Goal: Check status: Check status

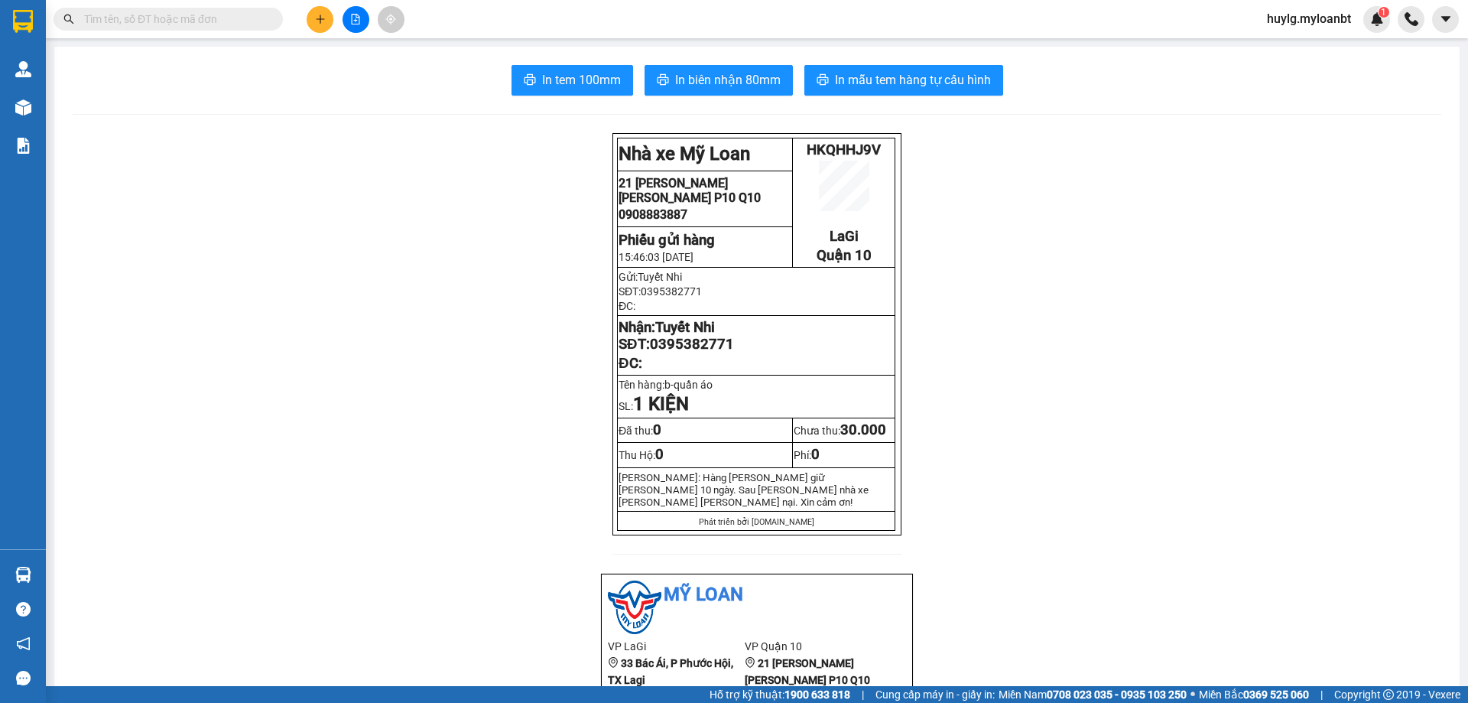
click at [221, 21] on input "text" at bounding box center [174, 19] width 180 height 17
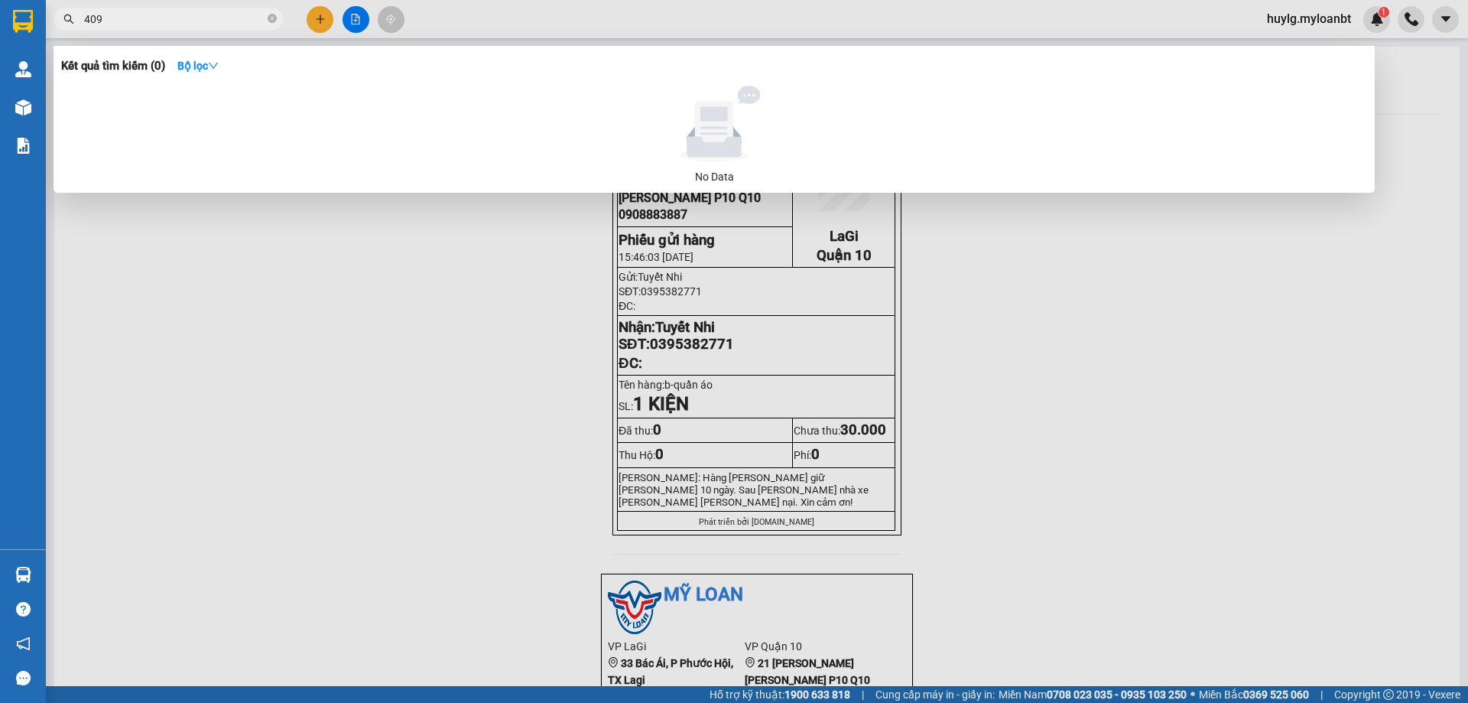
type input "4098"
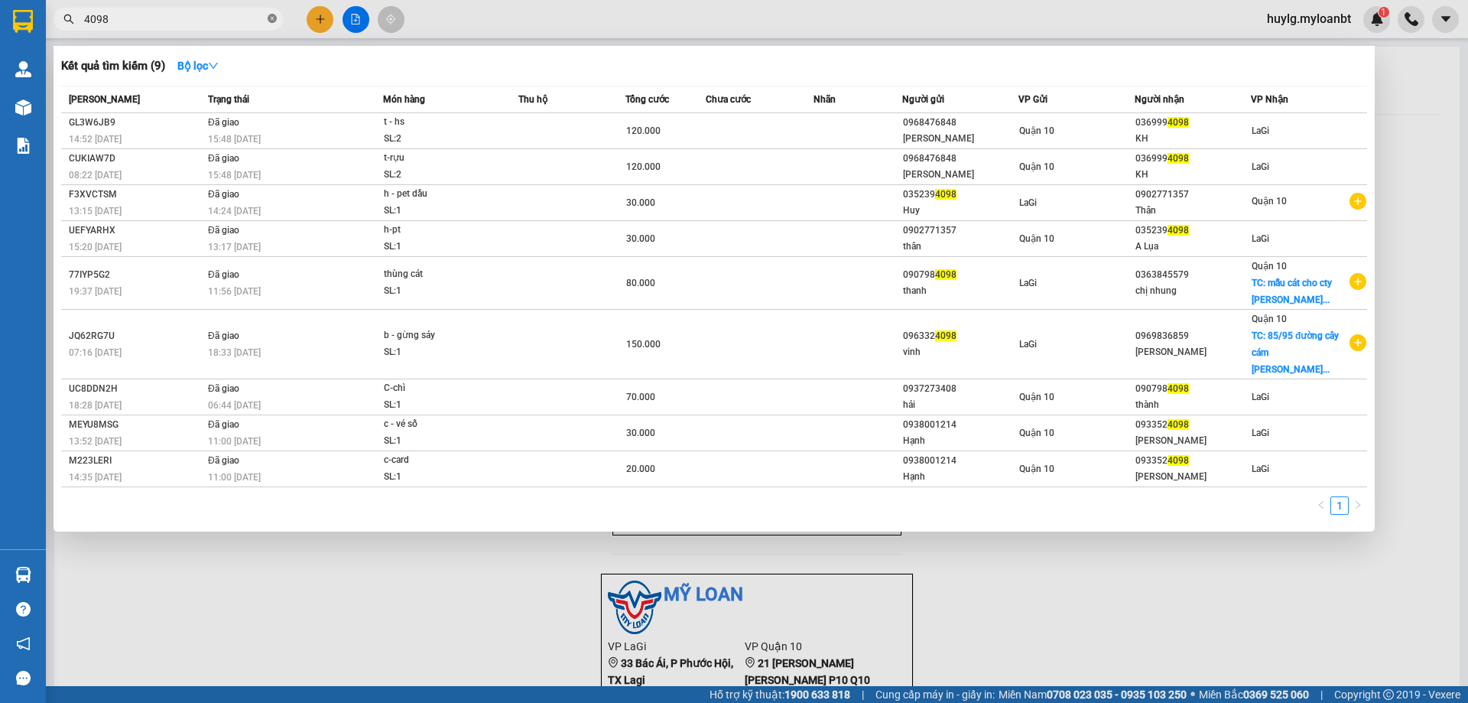
click at [274, 22] on icon "close-circle" at bounding box center [272, 18] width 9 height 9
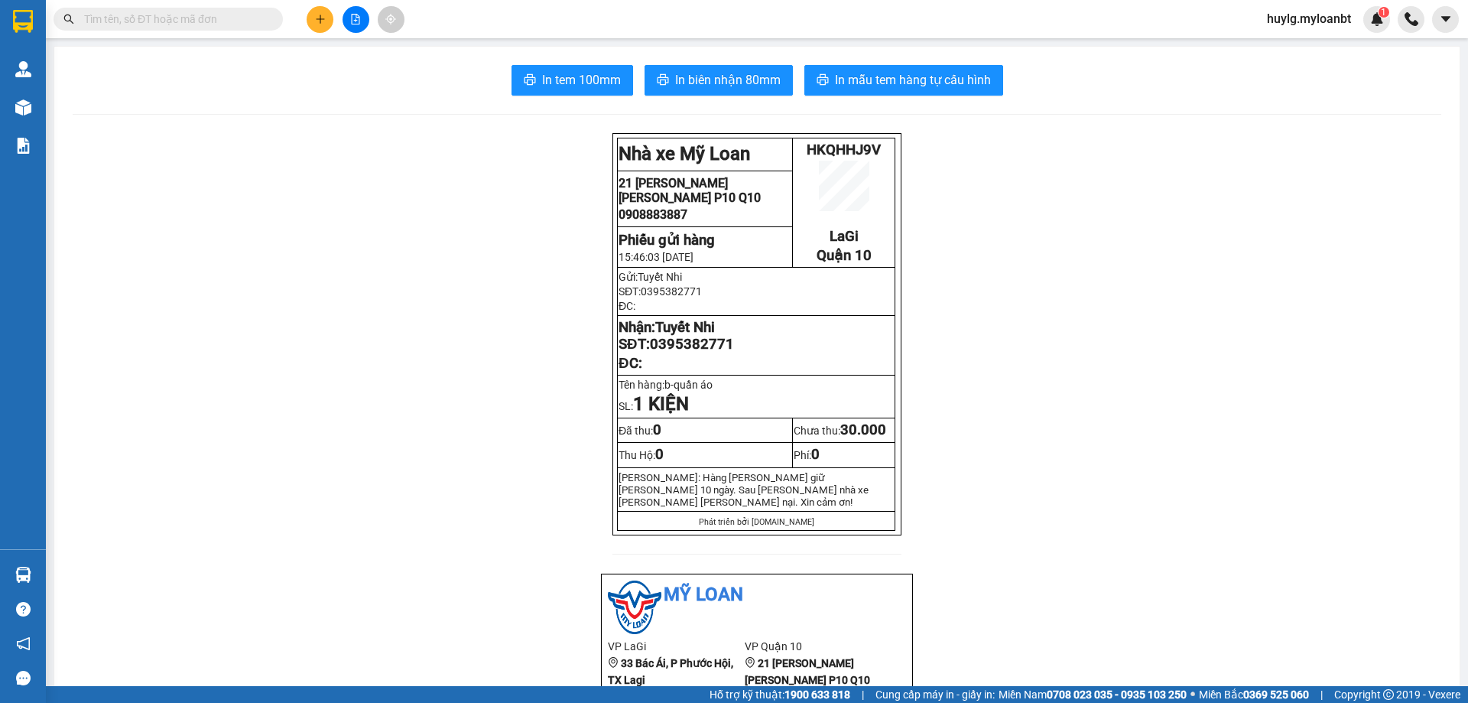
click at [204, 24] on input "text" at bounding box center [174, 19] width 180 height 17
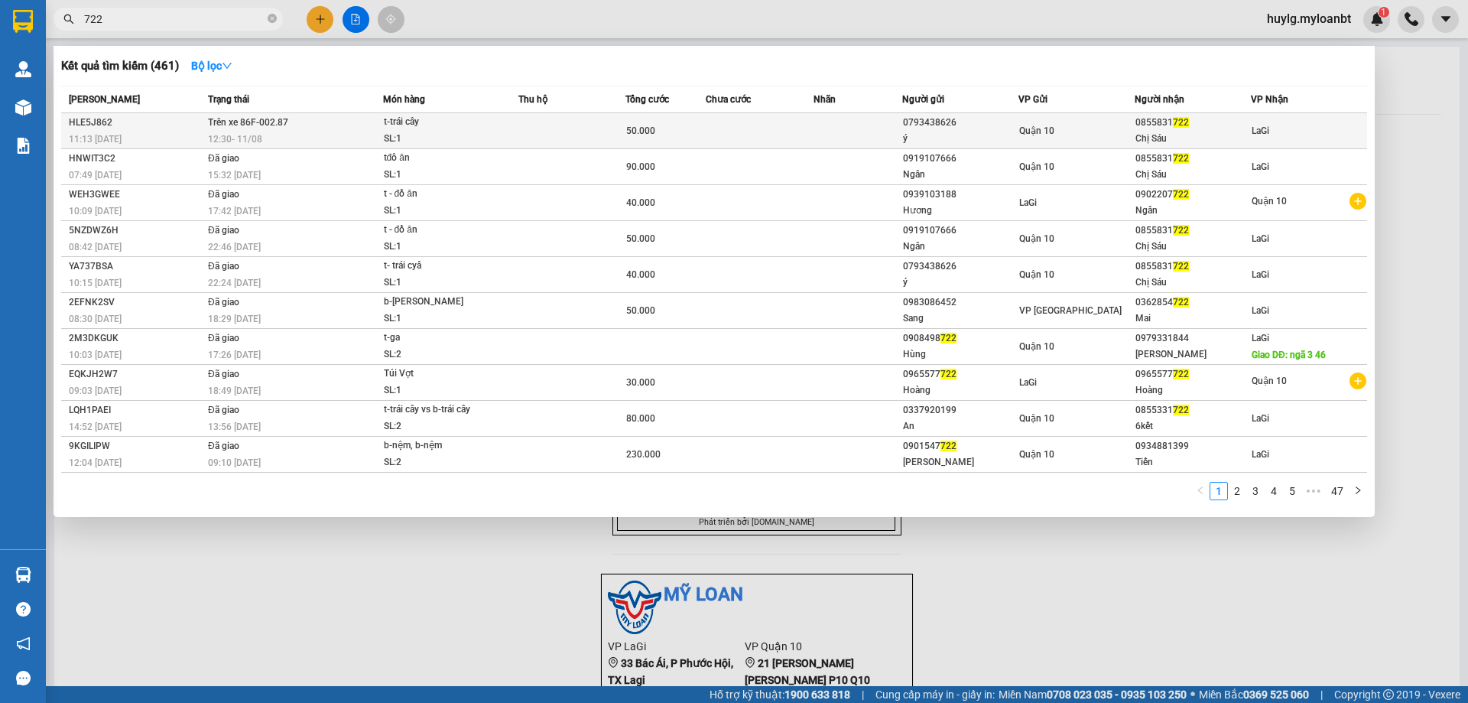
type input "722"
click at [337, 134] on div "12:30 [DATE]" at bounding box center [295, 139] width 174 height 17
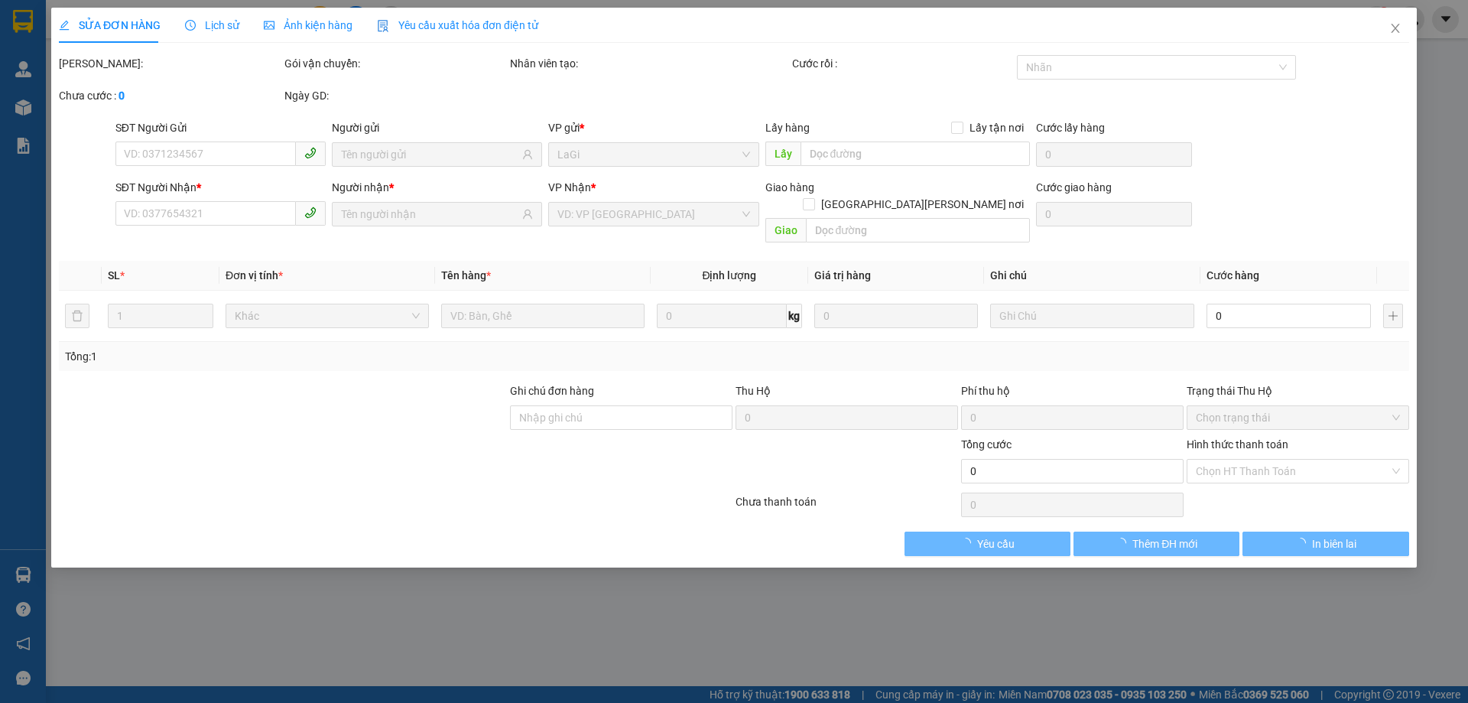
type input "0793438626"
type input "ý"
type input "0855831722"
type input "Chị Sáu"
type input "50.000"
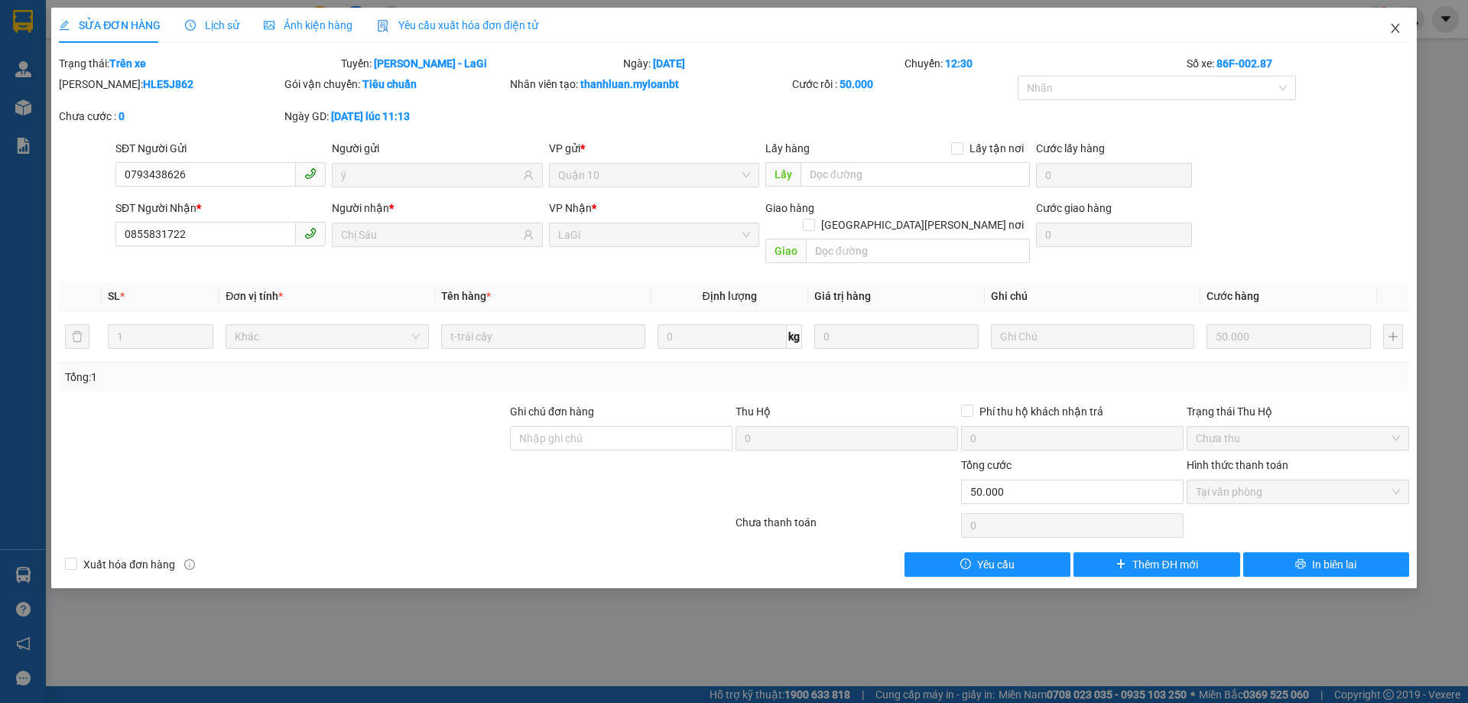
click at [1394, 31] on icon "close" at bounding box center [1395, 28] width 8 height 9
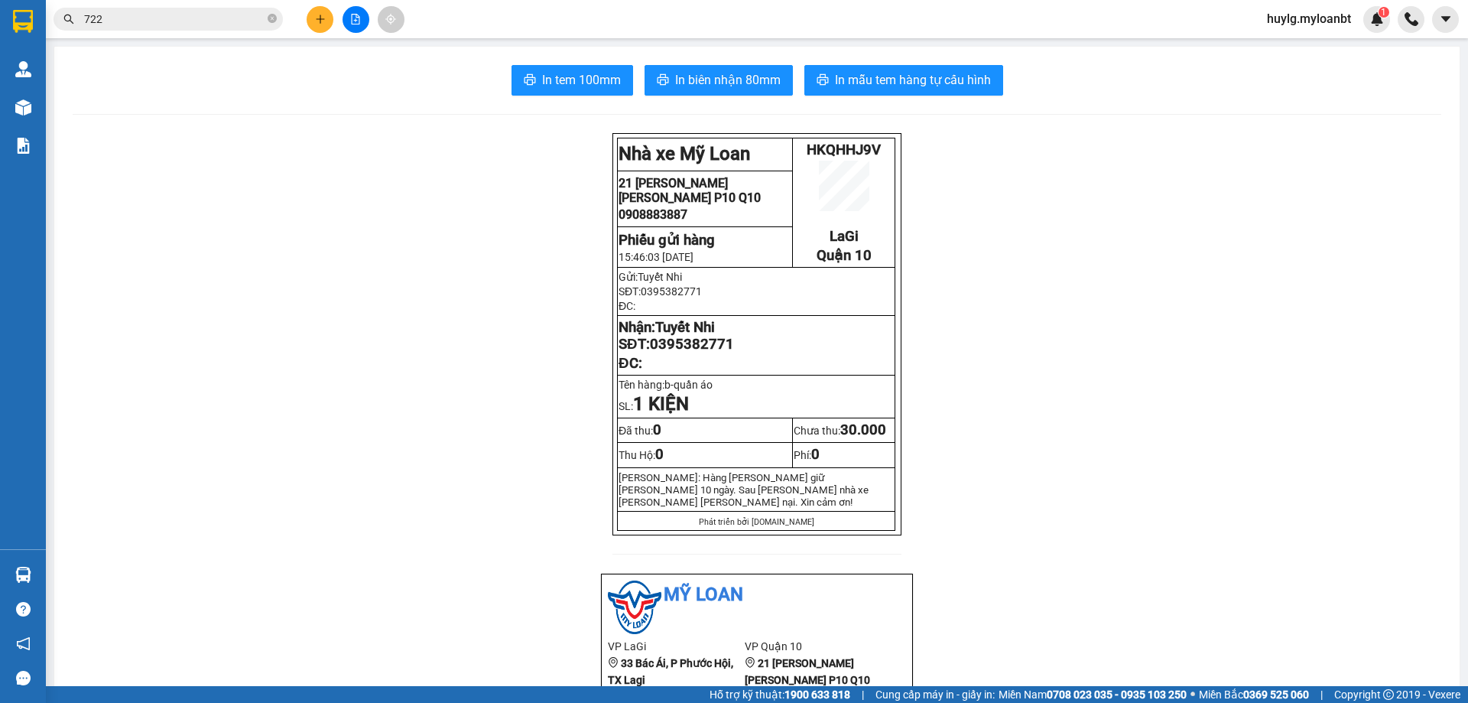
click at [209, 18] on input "722" at bounding box center [174, 19] width 180 height 17
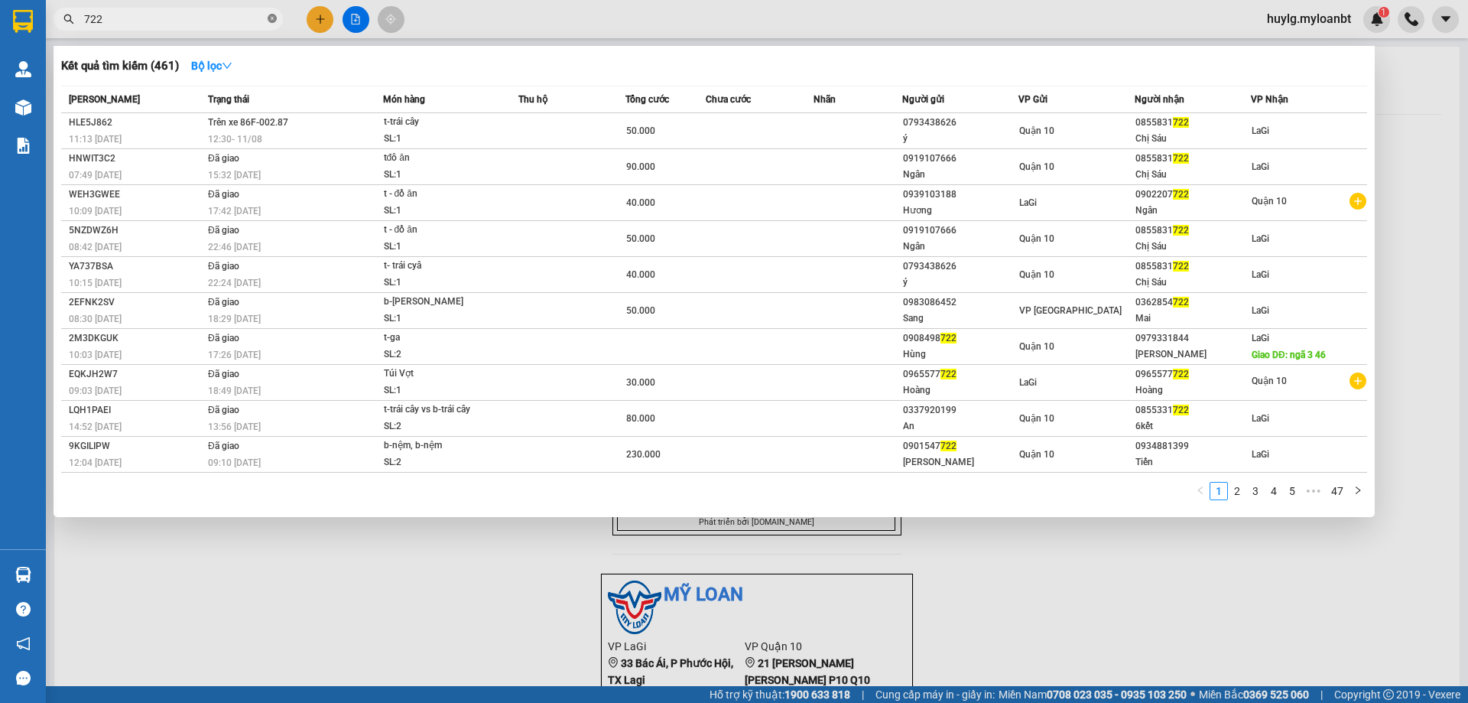
click at [271, 16] on icon "close-circle" at bounding box center [272, 18] width 9 height 9
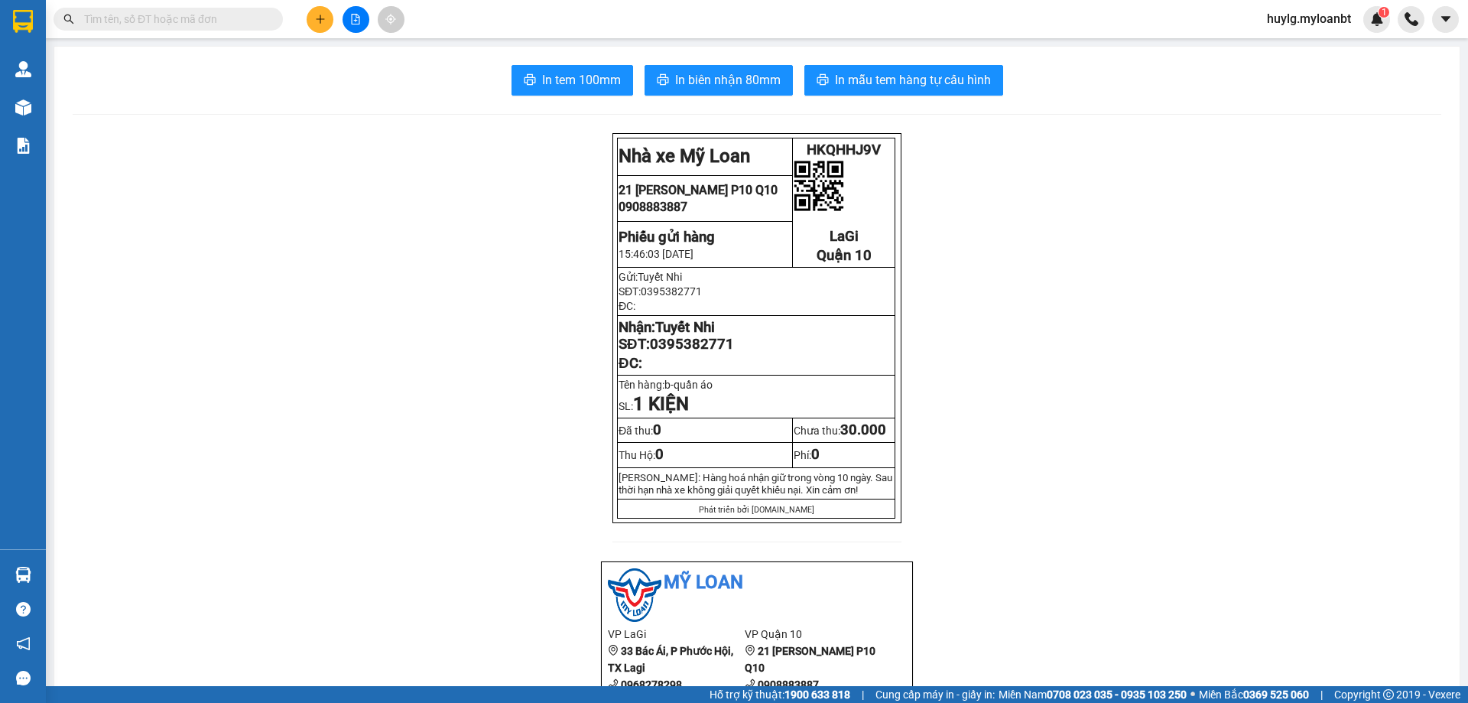
click at [214, 21] on input "text" at bounding box center [174, 19] width 180 height 17
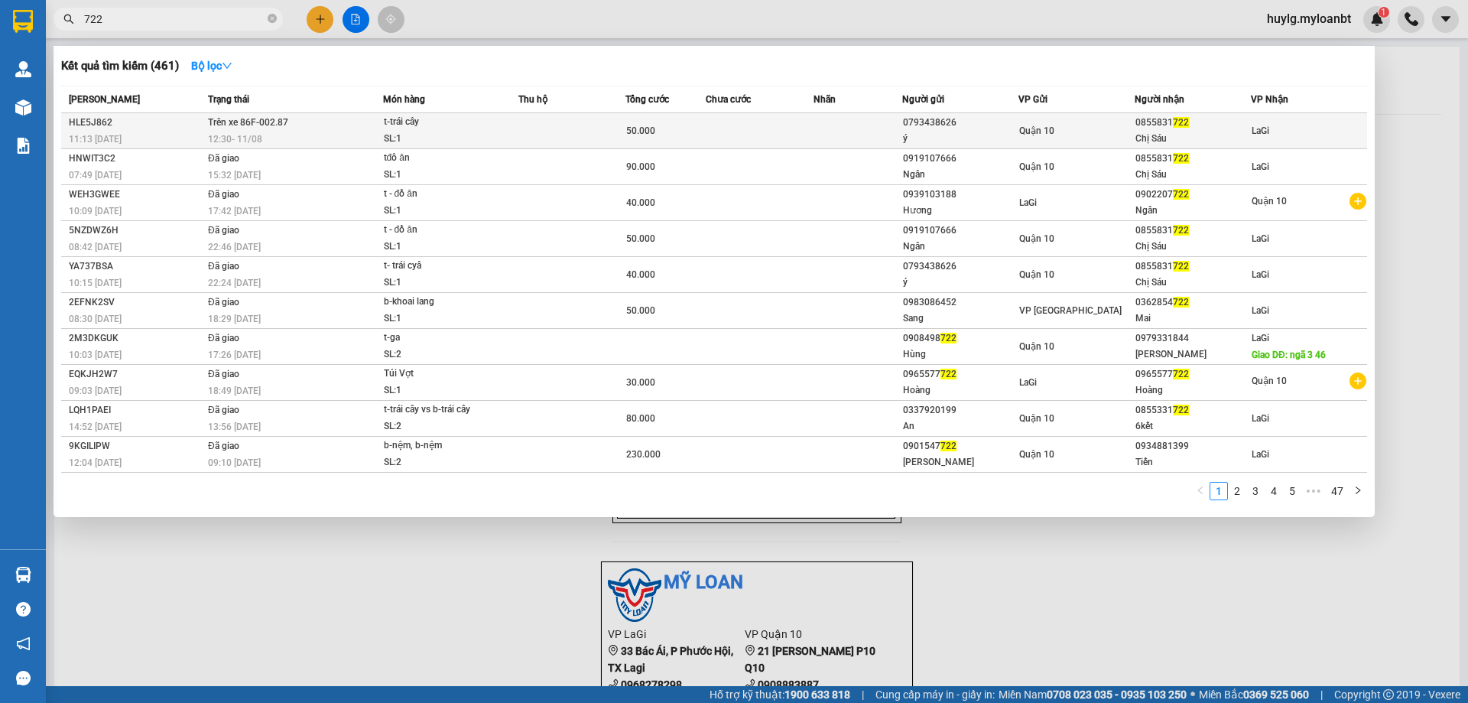
type input "722"
click at [257, 143] on span "12:30 [DATE]" at bounding box center [235, 139] width 54 height 11
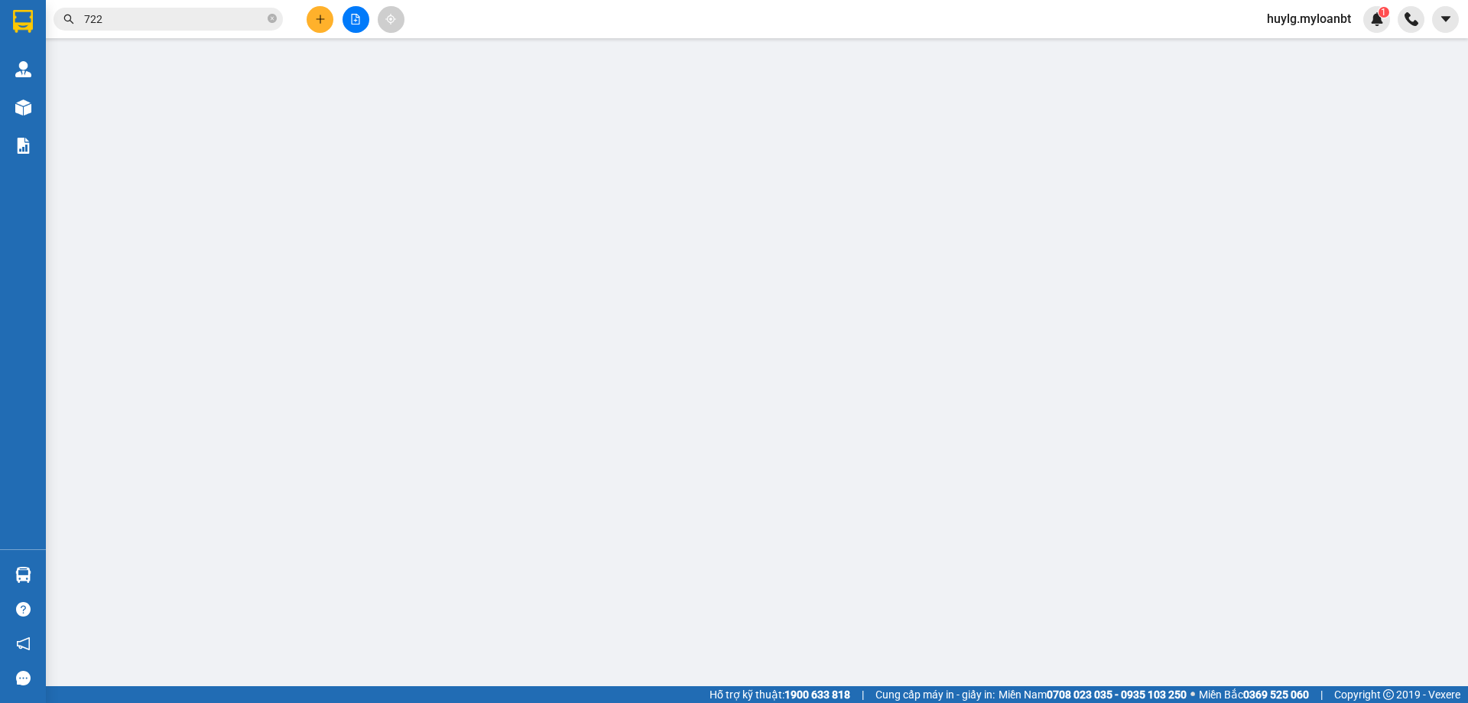
type input "0793438626"
type input "ý"
type input "0855831722"
type input "Chị Sáu"
type input "50.000"
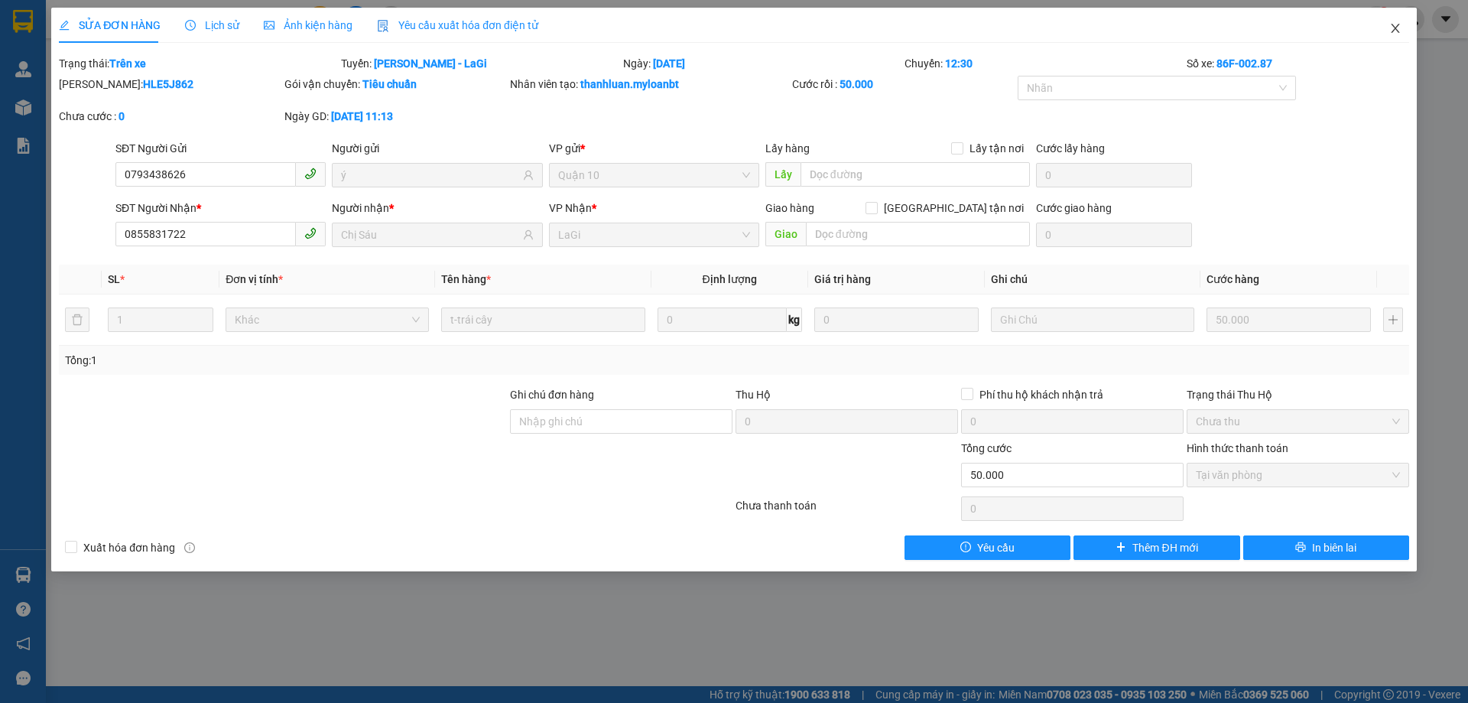
click at [1391, 33] on icon "close" at bounding box center [1395, 28] width 12 height 12
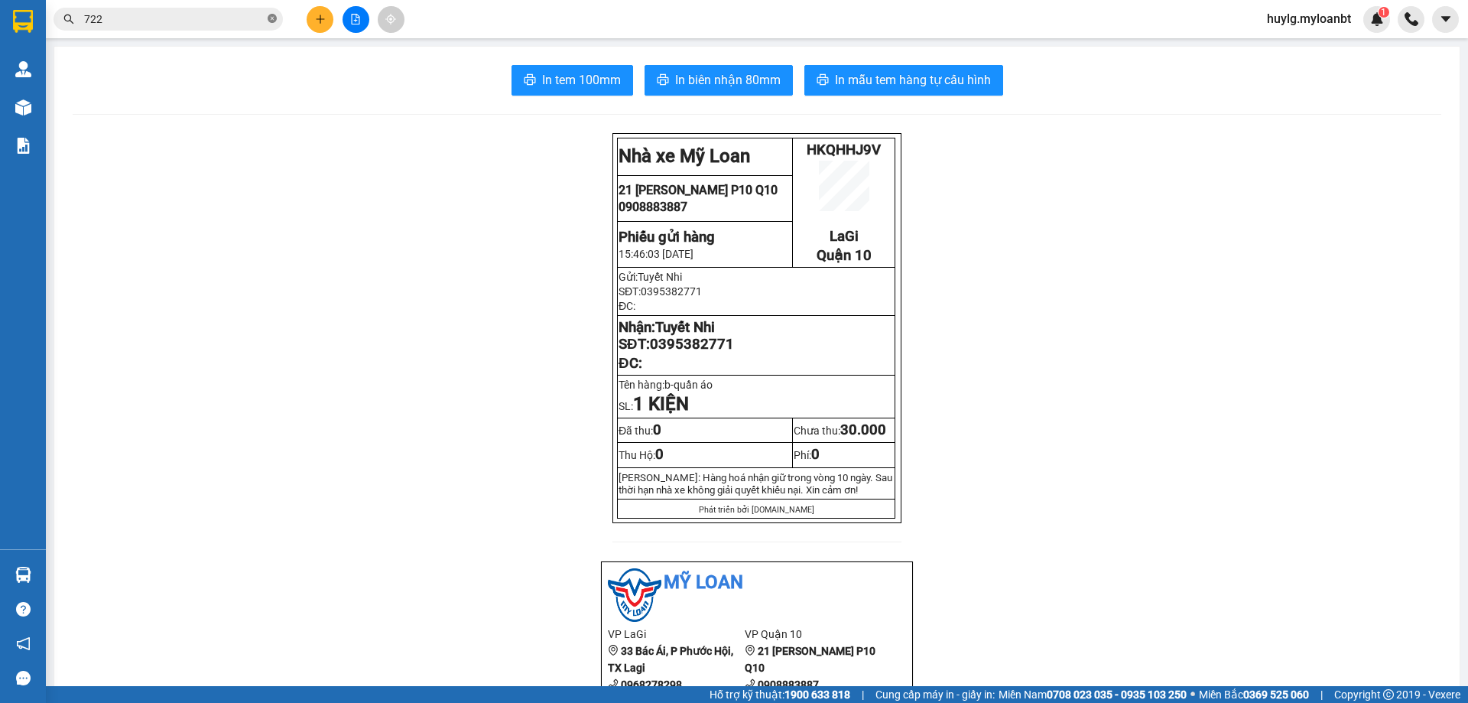
click at [275, 19] on icon "close-circle" at bounding box center [272, 18] width 9 height 9
click at [211, 24] on input "text" at bounding box center [174, 19] width 180 height 17
